Goal: Book appointment/travel/reservation

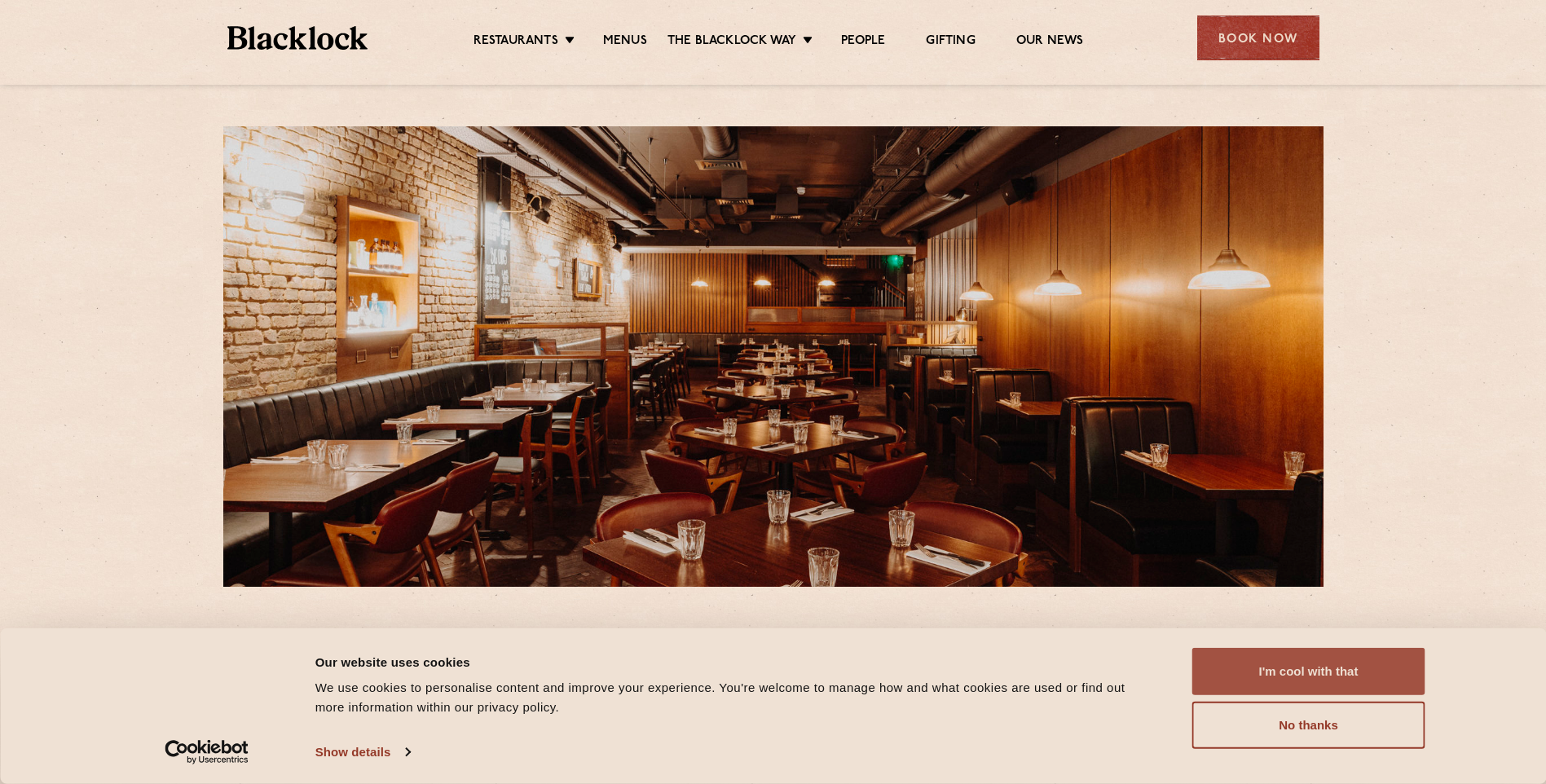
click at [1338, 668] on button "I'm cool with that" at bounding box center [1309, 671] width 233 height 47
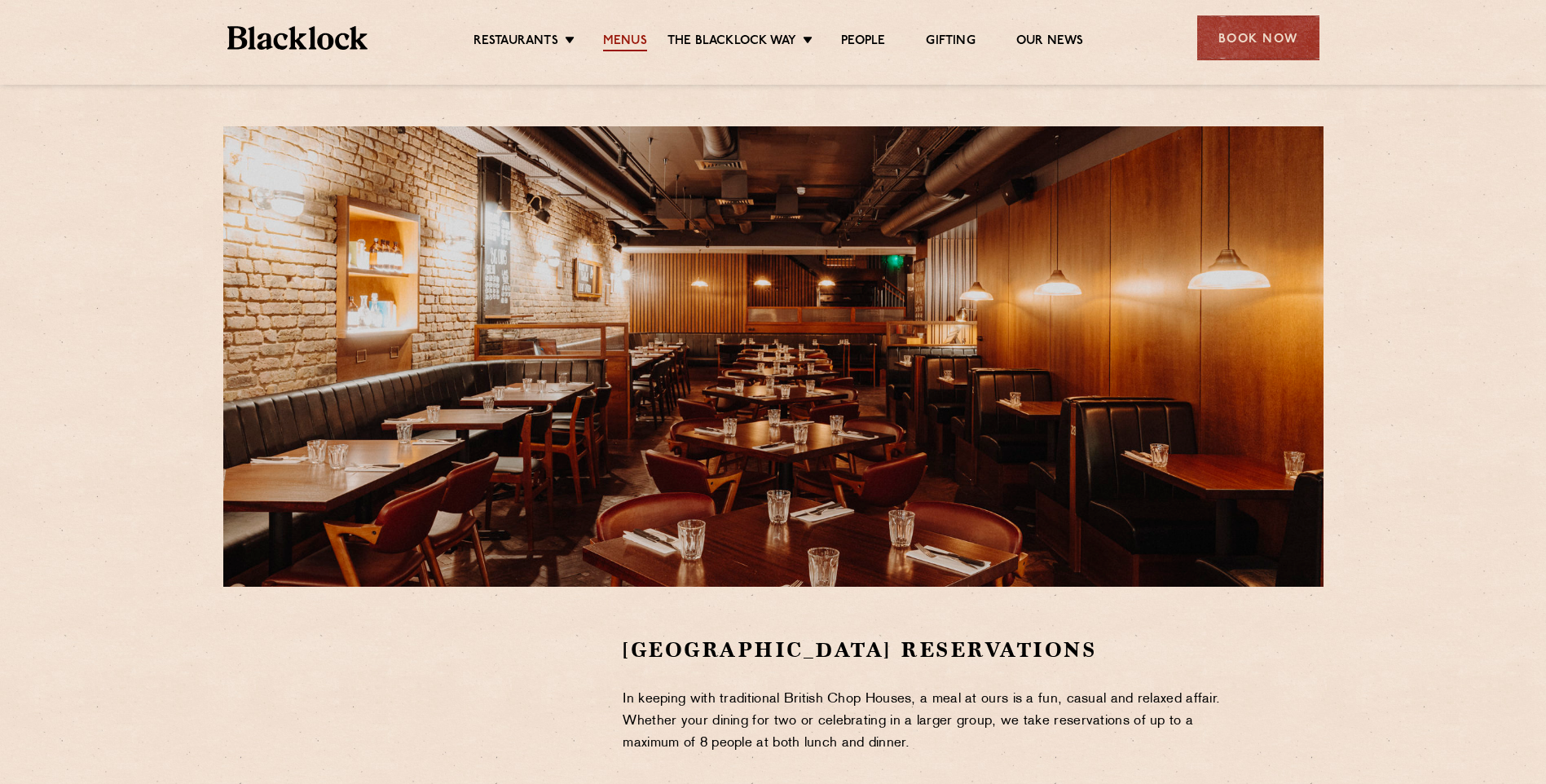
click at [627, 46] on link "Menus" at bounding box center [625, 42] width 44 height 18
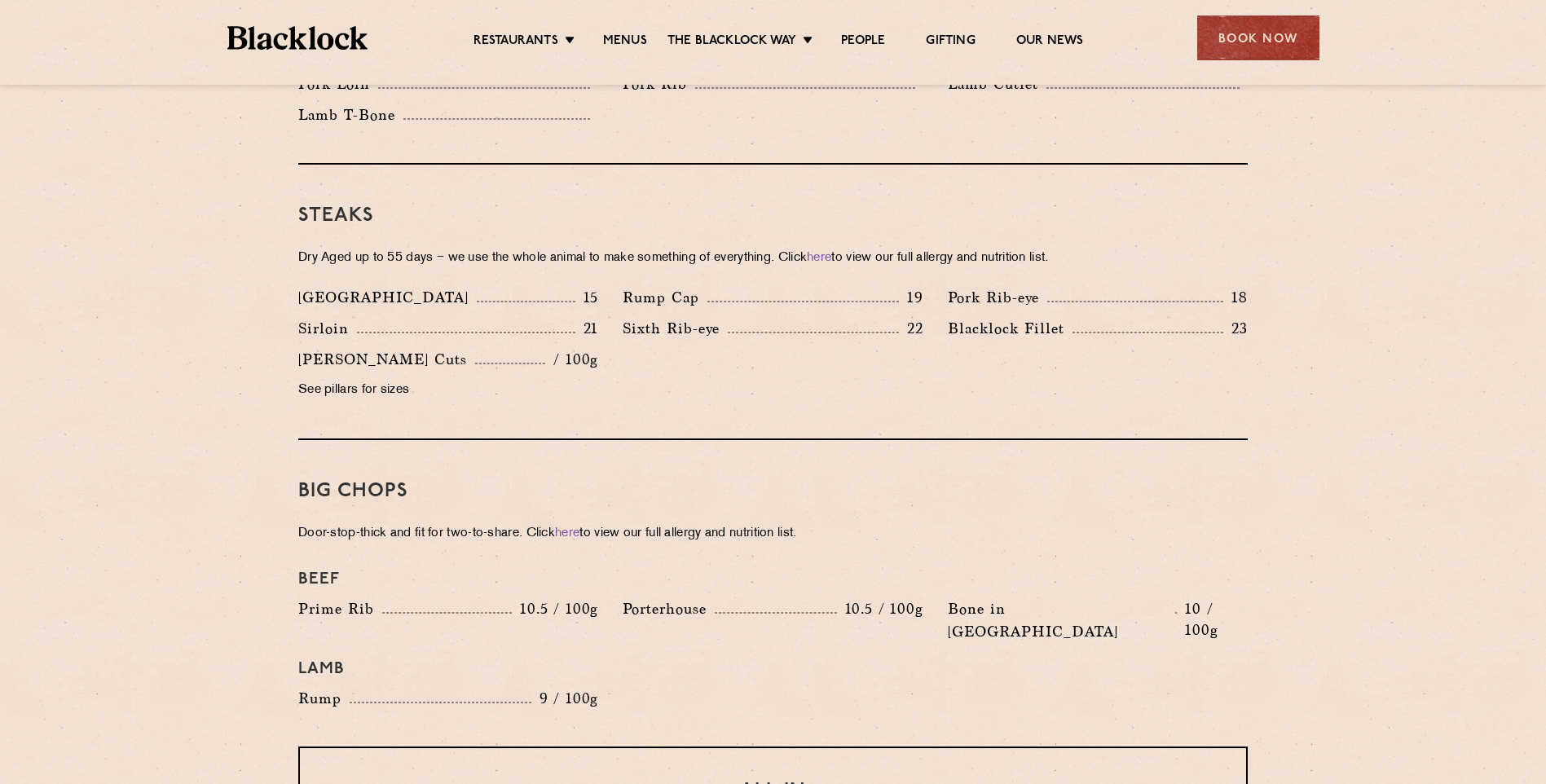
scroll to position [1629, 0]
